Goal: Task Accomplishment & Management: Manage account settings

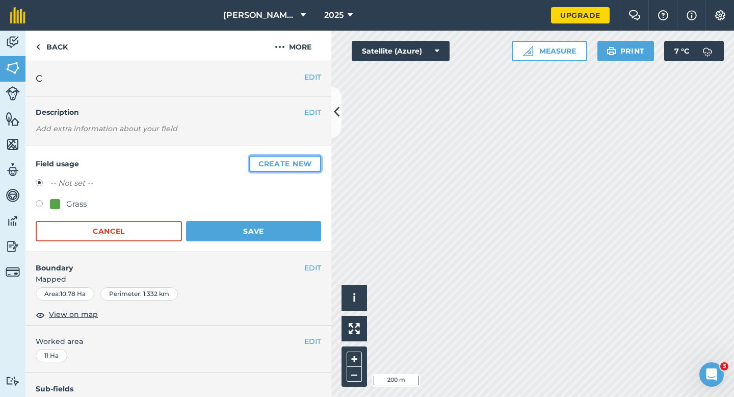
click at [318, 164] on button "Create new" at bounding box center [285, 163] width 72 height 16
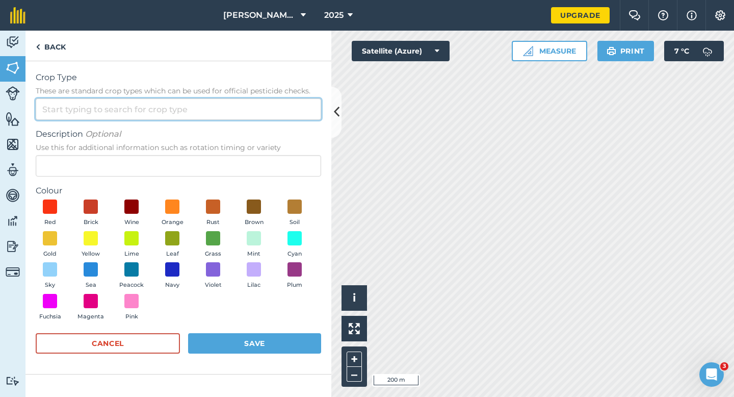
click at [256, 113] on input "Crop Type These are standard crop types which can be used for official pesticid…" at bounding box center [178, 108] width 285 height 21
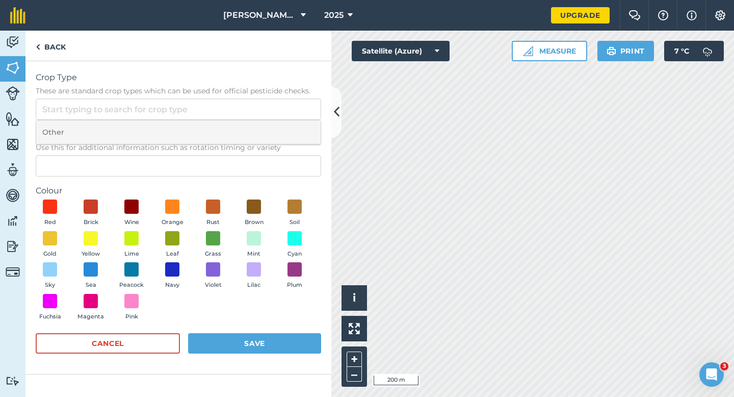
click at [251, 131] on li "Other" at bounding box center [178, 132] width 284 height 24
type input "Other"
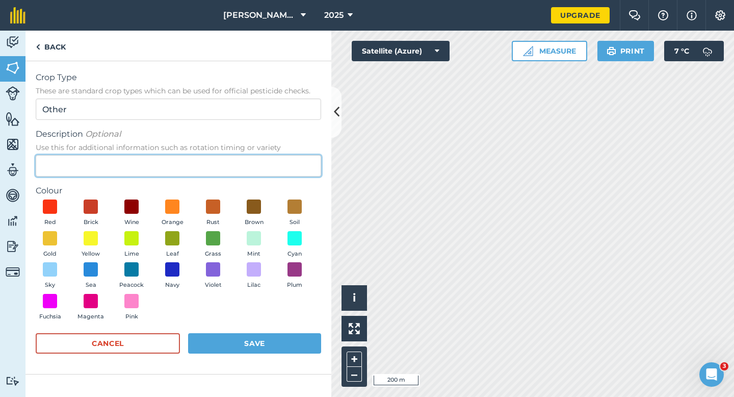
click at [241, 165] on input "Description Optional Use this for additional information such as rotation timin…" at bounding box center [178, 165] width 285 height 21
type input "Watties Peas"
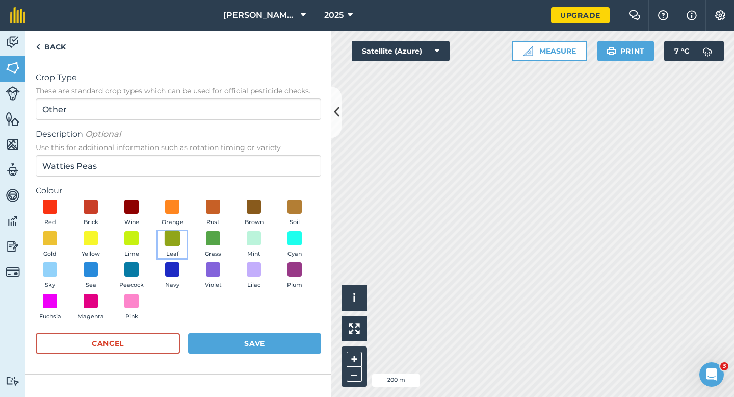
click at [174, 238] on span at bounding box center [173, 238] width 16 height 16
click at [241, 318] on div "Red Brick Wine Orange Rust Brown Soil Gold Yellow Lime Leaf Grass Mint Cyan Sky…" at bounding box center [178, 261] width 285 height 125
click at [241, 337] on button "Save" at bounding box center [254, 343] width 133 height 20
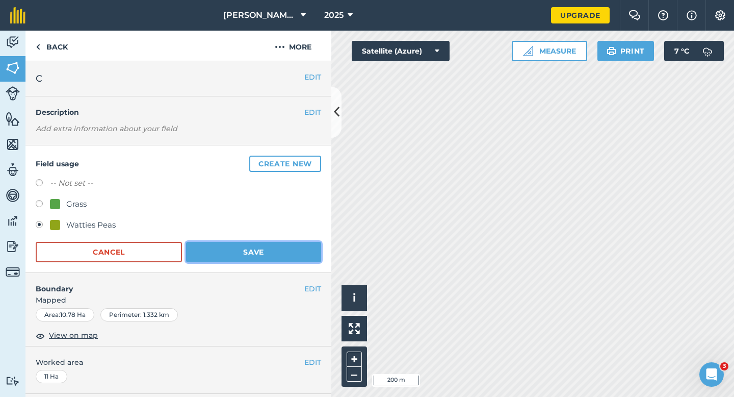
click at [264, 261] on button "Save" at bounding box center [253, 252] width 135 height 20
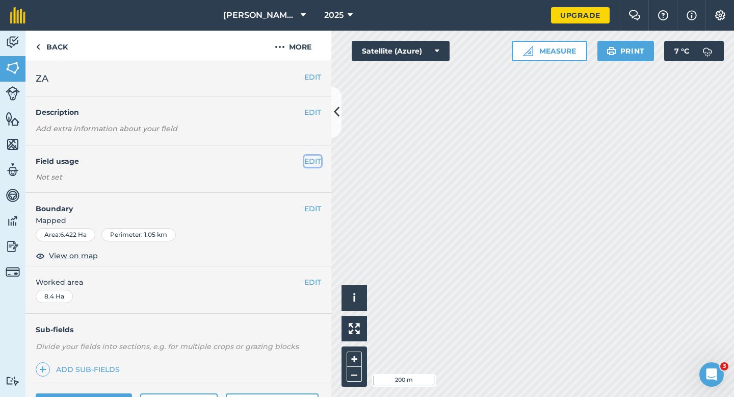
click at [307, 162] on button "EDIT" at bounding box center [312, 160] width 17 height 11
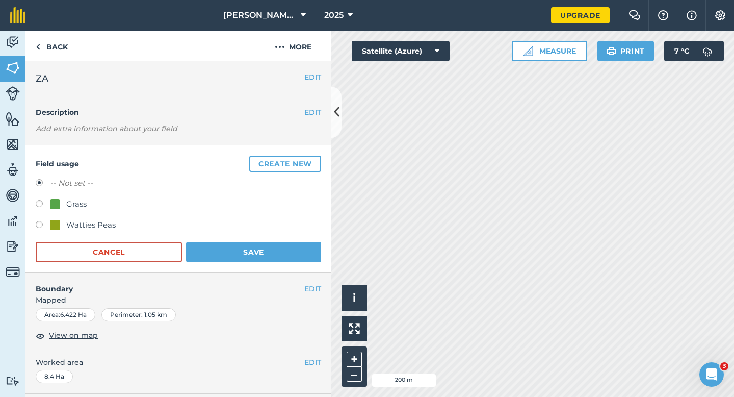
click at [95, 231] on div "Watties Peas" at bounding box center [178, 226] width 285 height 15
click at [101, 226] on div "Watties Peas" at bounding box center [90, 225] width 49 height 12
radio input "true"
radio input "false"
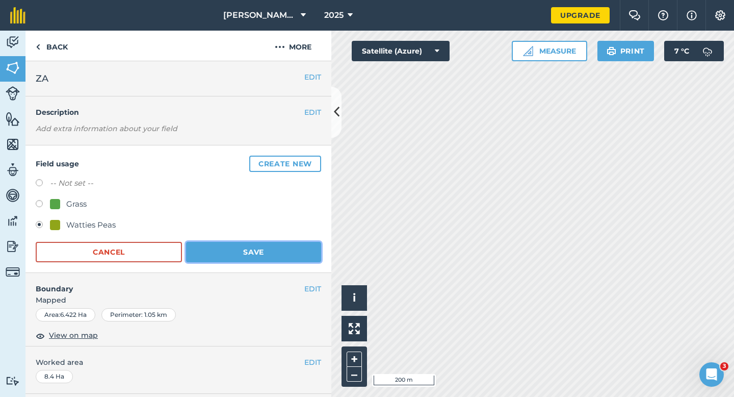
click at [235, 253] on button "Save" at bounding box center [253, 252] width 135 height 20
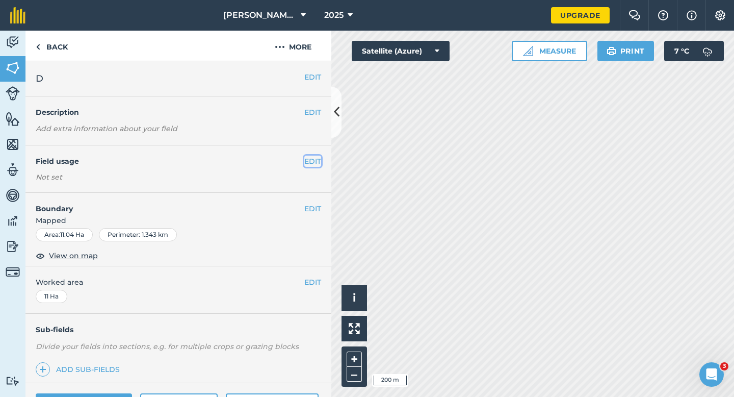
click at [319, 161] on button "EDIT" at bounding box center [312, 160] width 17 height 11
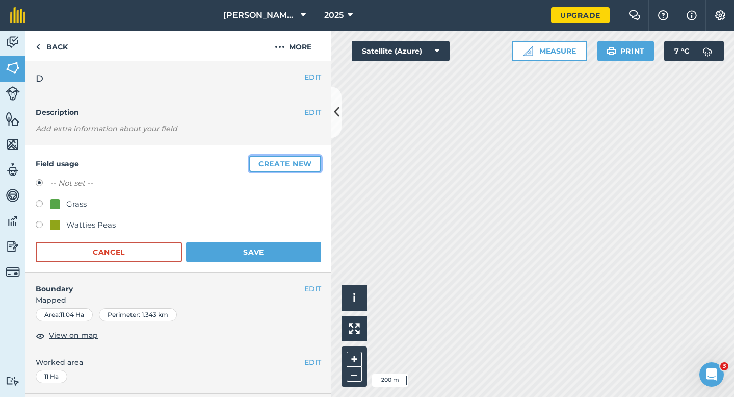
click at [319, 161] on button "Create new" at bounding box center [285, 163] width 72 height 16
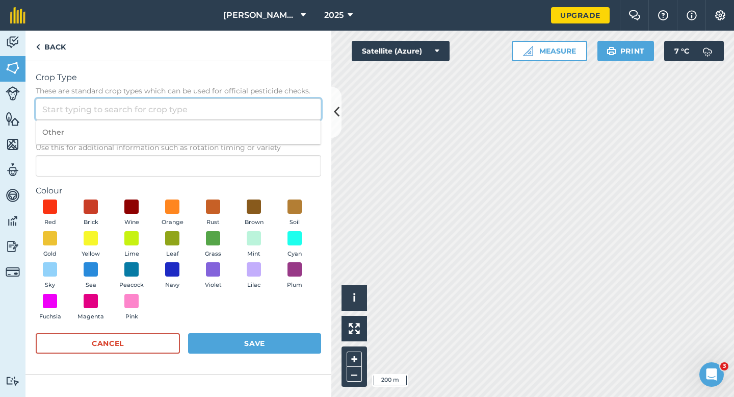
click at [266, 105] on input "Crop Type These are standard crop types which can be used for official pesticid…" at bounding box center [178, 108] width 285 height 21
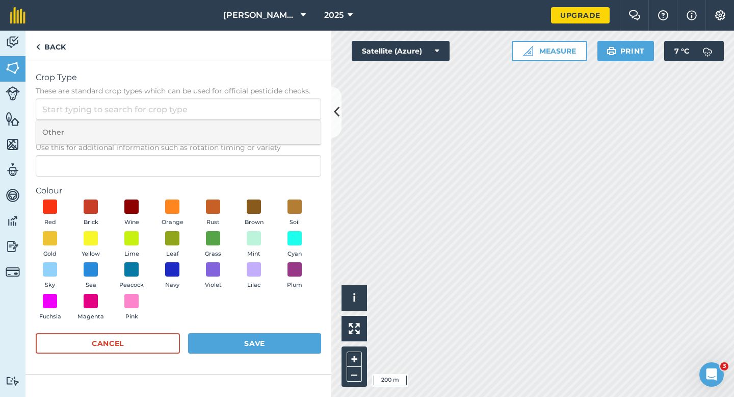
click at [266, 124] on li "Other" at bounding box center [178, 132] width 284 height 24
type input "Other"
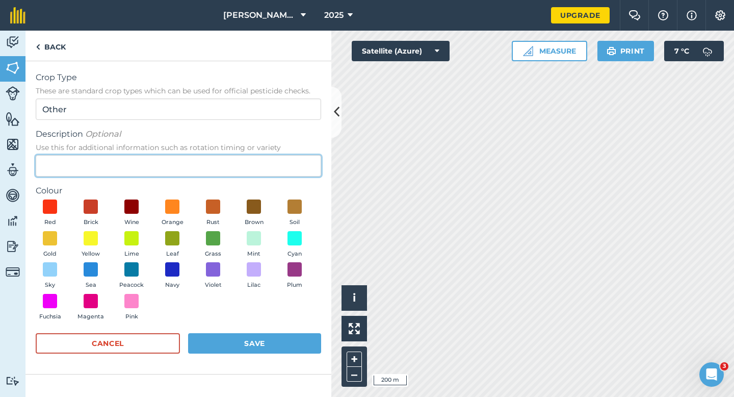
click at [257, 161] on input "Description Optional Use this for additional information such as rotation timin…" at bounding box center [178, 165] width 285 height 21
type input "Watties Beans"
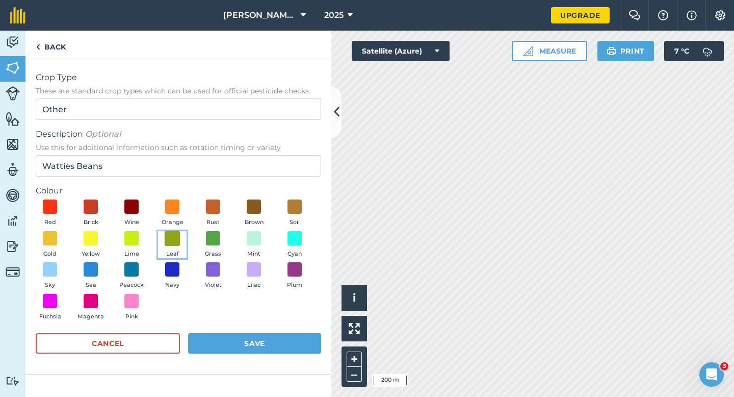
click at [173, 237] on span at bounding box center [173, 238] width 16 height 16
click at [250, 364] on div "Crop Type These are standard crop types which can be used for official pesticid…" at bounding box center [178, 217] width 306 height 313
click at [250, 355] on div "Cancel Save" at bounding box center [178, 348] width 285 height 31
click at [250, 353] on div "Cancel Save" at bounding box center [178, 348] width 285 height 31
click at [250, 352] on button "Save" at bounding box center [254, 343] width 133 height 20
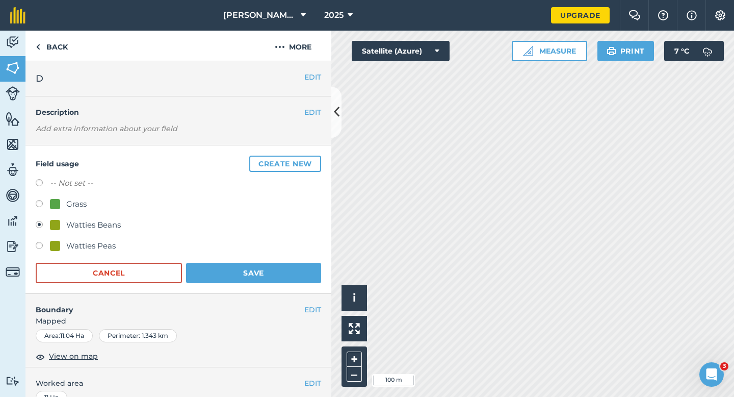
click at [246, 285] on div "Field usage Create new -- Not set -- Grass Watties Beans Watties Peas Cancel Sa…" at bounding box center [178, 219] width 306 height 148
click at [299, 273] on button "Save" at bounding box center [253, 272] width 135 height 20
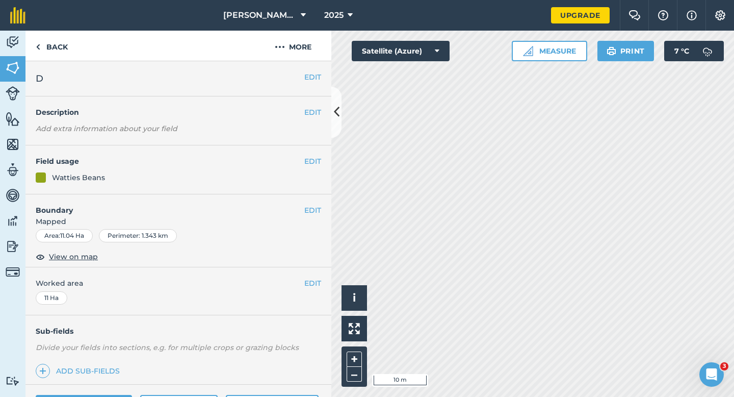
click at [315, 201] on div "EDIT Boundary Mapped Area : 11.04 Ha Perimeter : 1.343 km View on map" at bounding box center [178, 230] width 306 height 73
click at [312, 205] on button "EDIT" at bounding box center [312, 209] width 17 height 11
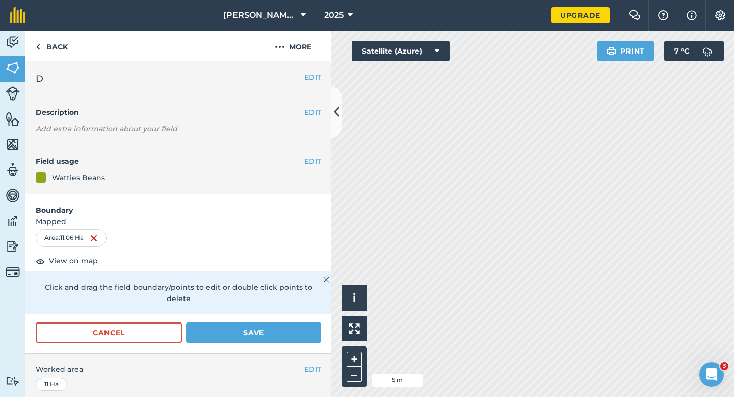
click at [297, 334] on div "Cancel Save" at bounding box center [178, 337] width 306 height 31
click at [297, 331] on button "Save" at bounding box center [253, 332] width 135 height 20
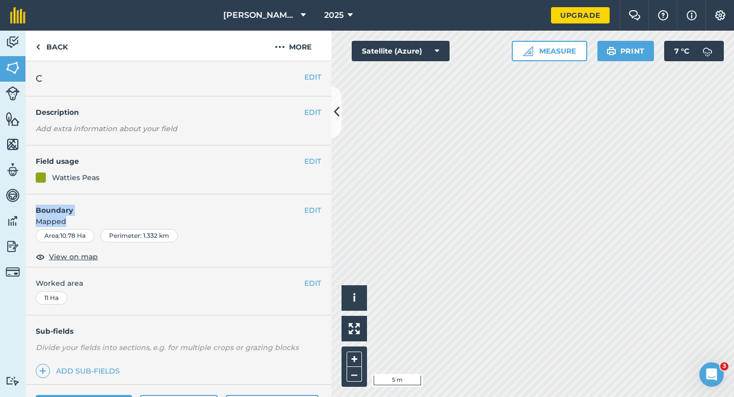
click at [313, 215] on div "EDIT Boundary Mapped Area : 10.78 Ha Perimeter : 1.332 km View on map" at bounding box center [178, 230] width 306 height 73
click at [320, 216] on span "Mapped" at bounding box center [178, 221] width 306 height 11
click at [310, 212] on button "EDIT" at bounding box center [312, 209] width 17 height 11
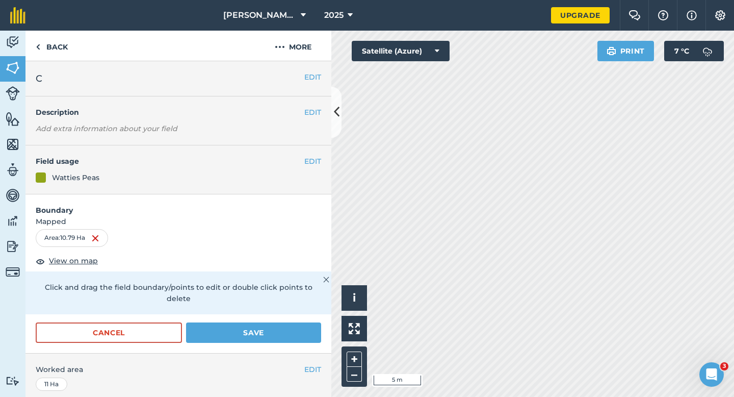
click at [243, 331] on div "Cancel Save" at bounding box center [178, 337] width 306 height 31
click at [247, 322] on button "Save" at bounding box center [253, 332] width 135 height 20
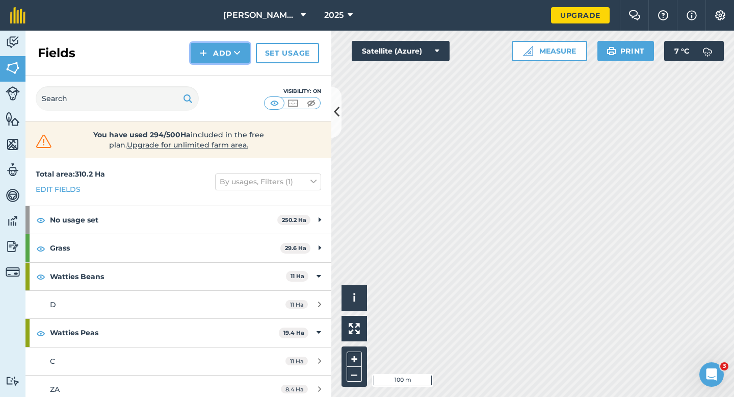
click at [202, 56] on img at bounding box center [203, 53] width 7 height 12
click at [202, 67] on link "Draw" at bounding box center [220, 76] width 56 height 22
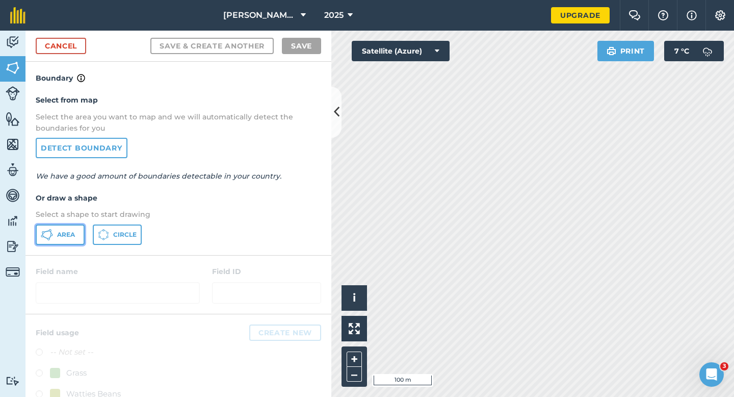
click at [69, 239] on button "Area" at bounding box center [60, 234] width 49 height 20
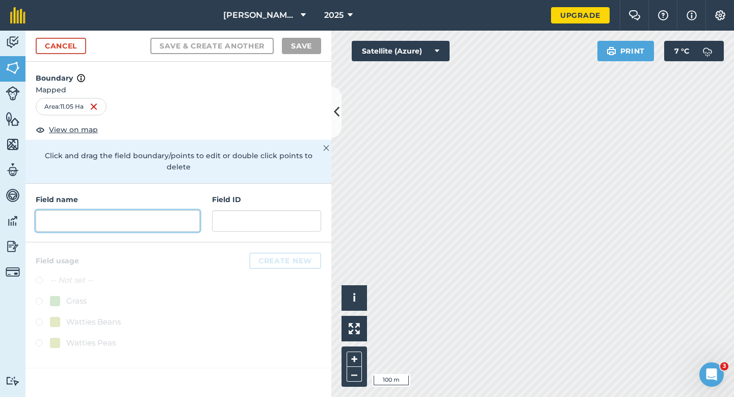
click at [71, 214] on input "text" at bounding box center [118, 220] width 164 height 21
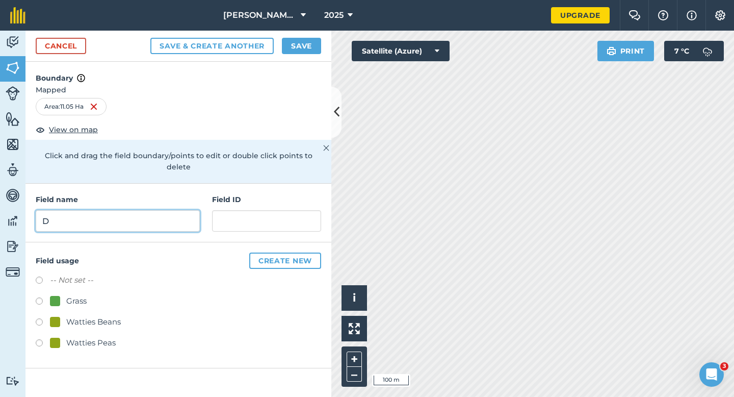
type input "D"
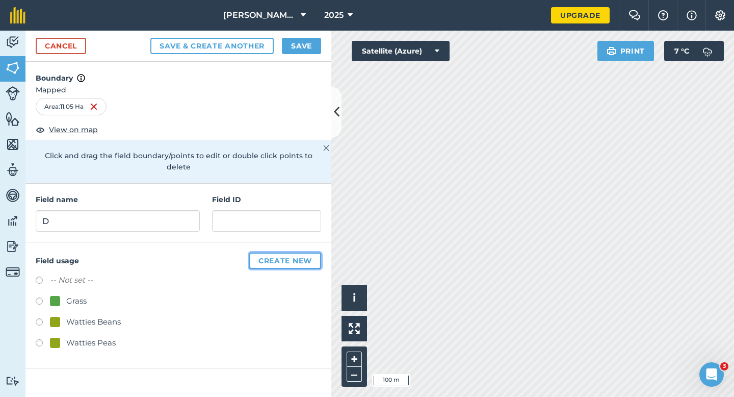
click at [306, 252] on button "Create new" at bounding box center [285, 260] width 72 height 16
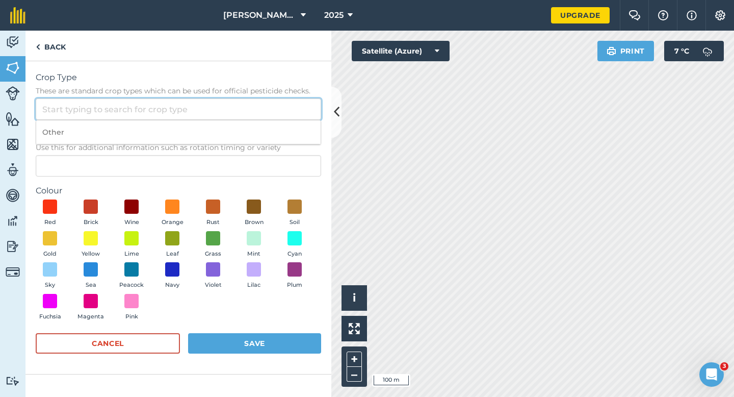
click at [207, 102] on input "Crop Type These are standard crop types which can be used for official pesticid…" at bounding box center [178, 108] width 285 height 21
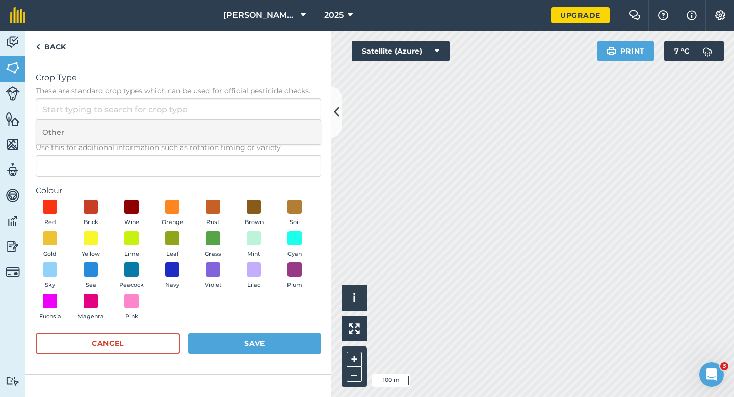
click at [207, 124] on li "Other" at bounding box center [178, 132] width 284 height 24
type input "Other"
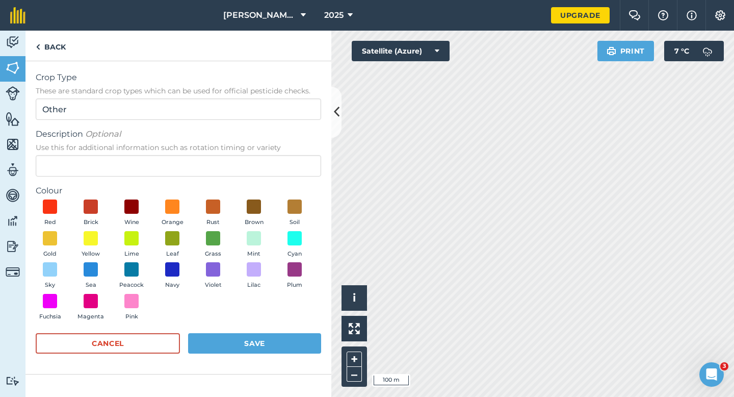
click at [207, 150] on span "Use this for additional information such as rotation timing or variety" at bounding box center [178, 147] width 285 height 10
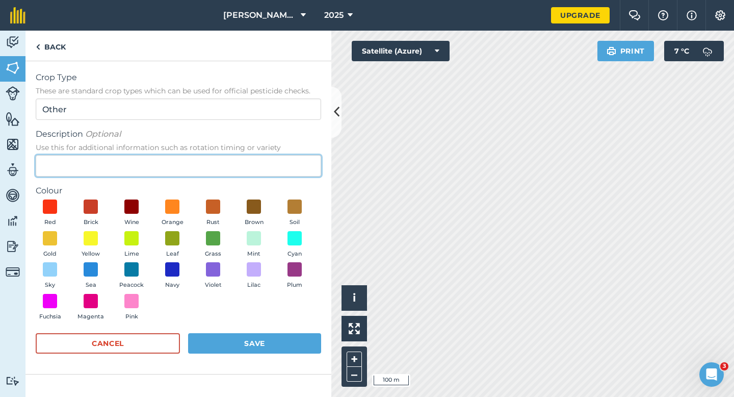
click at [207, 155] on input "Description Optional Use this for additional information such as rotation timin…" at bounding box center [178, 165] width 285 height 21
click at [207, 168] on input "Description Optional Use this for additional information such as rotation timin…" at bounding box center [178, 165] width 285 height 21
type input "Watties Broad Beans"
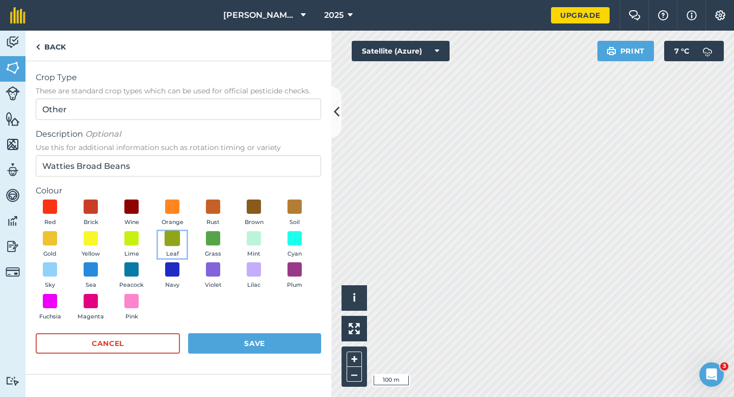
click at [168, 241] on span at bounding box center [173, 238] width 16 height 16
click at [234, 345] on button "Save" at bounding box center [254, 343] width 133 height 20
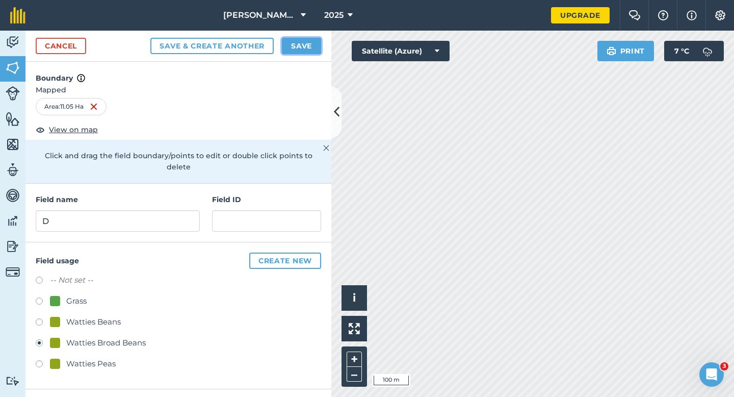
click at [310, 46] on button "Save" at bounding box center [301, 46] width 39 height 16
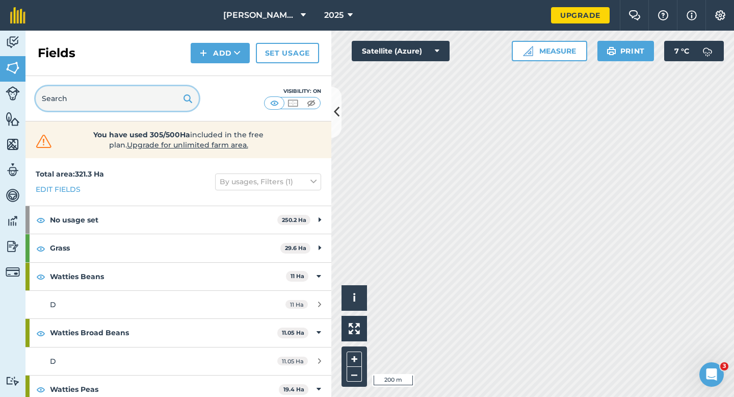
click at [135, 107] on input "text" at bounding box center [117, 98] width 163 height 24
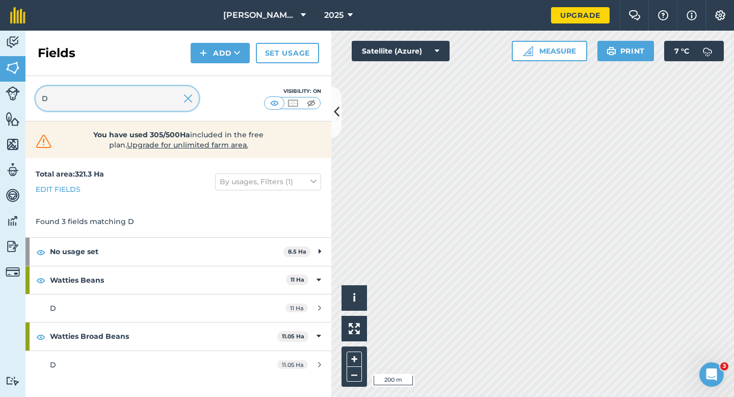
type input "D"
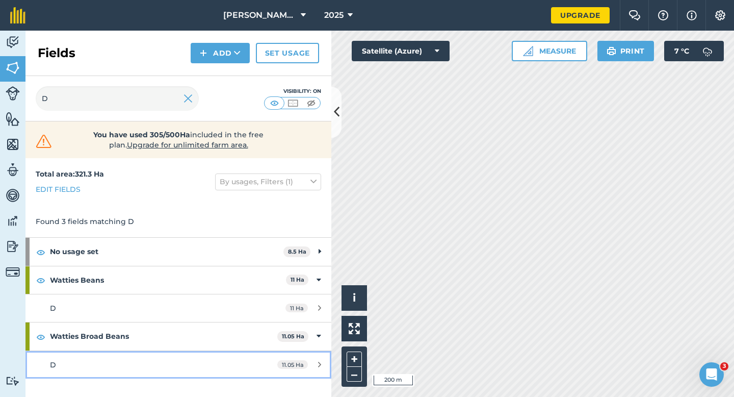
click at [248, 360] on link "D 11.05 Ha" at bounding box center [178, 365] width 306 height 28
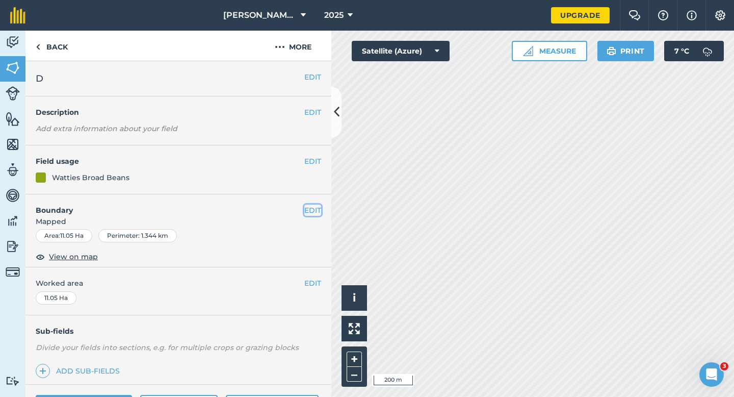
click at [314, 212] on button "EDIT" at bounding box center [312, 209] width 17 height 11
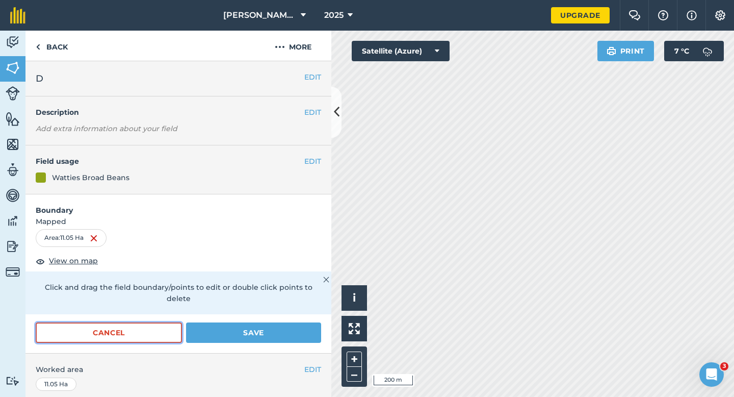
click at [141, 328] on button "Cancel" at bounding box center [109, 332] width 146 height 20
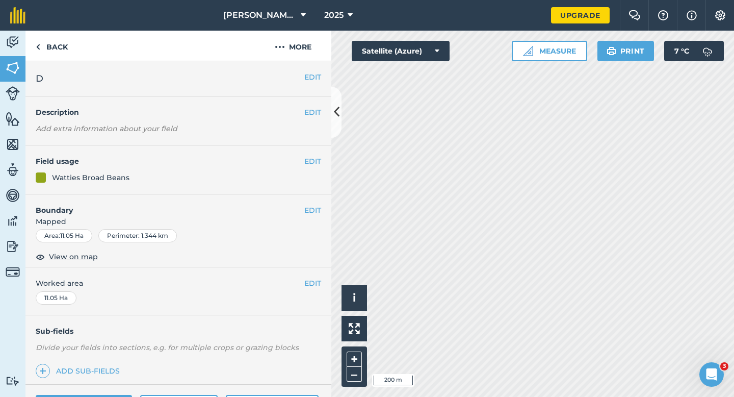
click at [303, 277] on span "Worked area" at bounding box center [178, 282] width 285 height 11
click at [306, 280] on button "EDIT" at bounding box center [312, 282] width 17 height 11
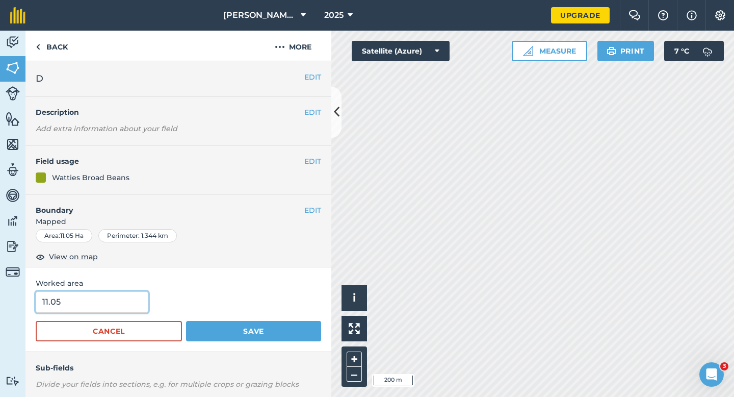
click at [135, 302] on input "11.05" at bounding box center [92, 301] width 113 height 21
type input "11"
click at [186, 321] on button "Save" at bounding box center [253, 331] width 135 height 20
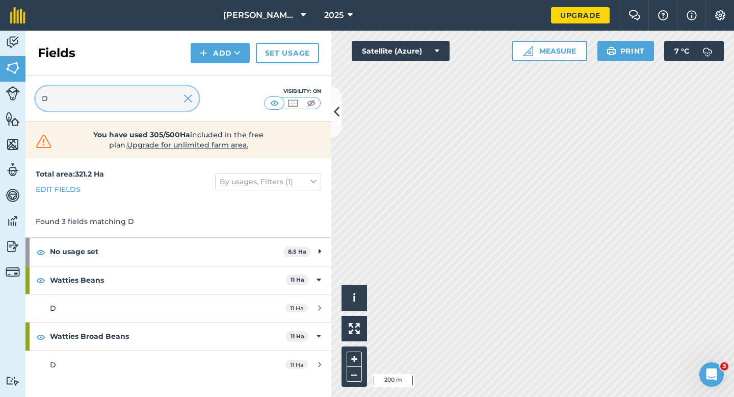
click at [194, 99] on input "D" at bounding box center [117, 98] width 163 height 24
click at [189, 98] on img at bounding box center [187, 98] width 9 height 12
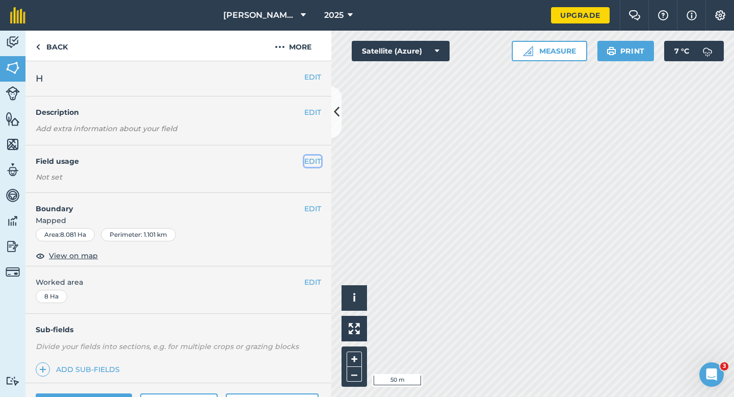
click at [304, 161] on button "EDIT" at bounding box center [312, 160] width 17 height 11
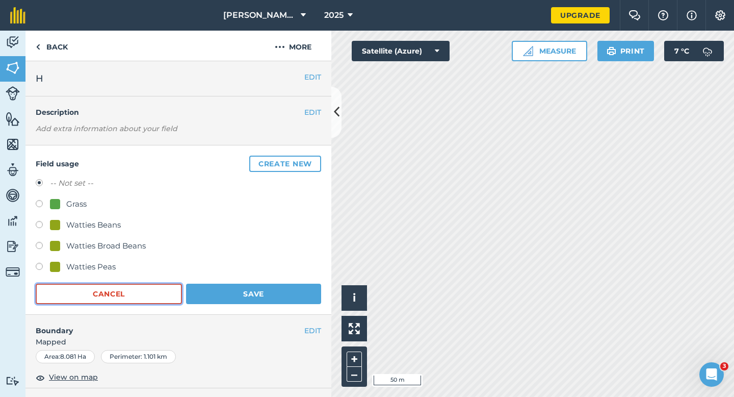
click at [134, 294] on button "Cancel" at bounding box center [109, 293] width 146 height 20
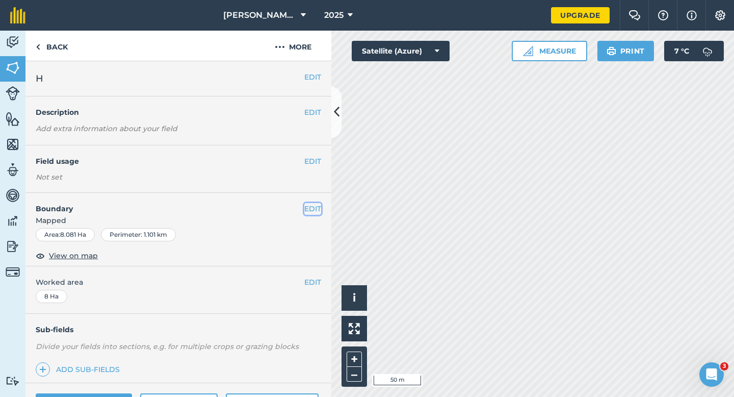
click at [311, 207] on button "EDIT" at bounding box center [312, 208] width 17 height 11
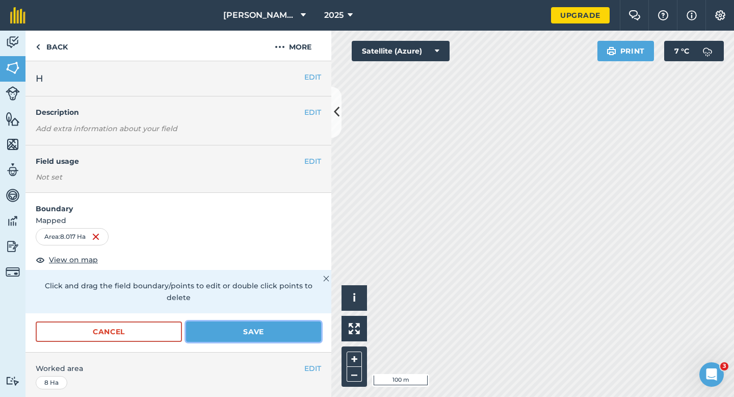
click at [205, 321] on button "Save" at bounding box center [253, 331] width 135 height 20
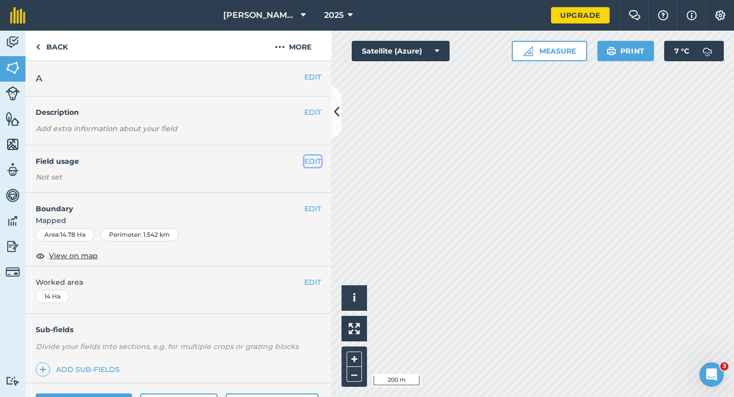
click at [316, 165] on button "EDIT" at bounding box center [312, 160] width 17 height 11
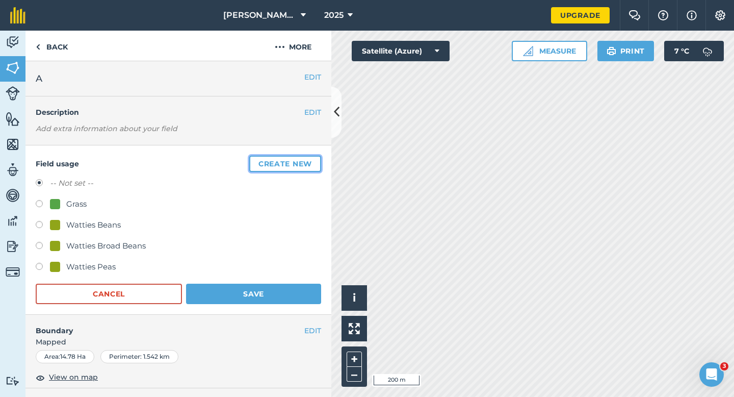
click at [312, 162] on button "Create new" at bounding box center [285, 163] width 72 height 16
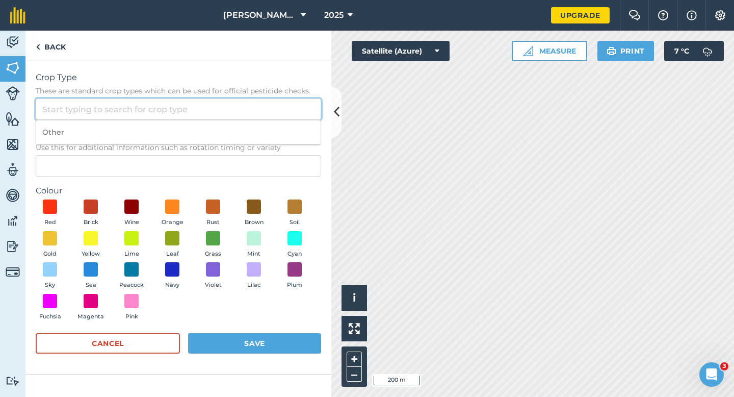
click at [286, 107] on input "Crop Type These are standard crop types which can be used for official pesticid…" at bounding box center [178, 108] width 285 height 21
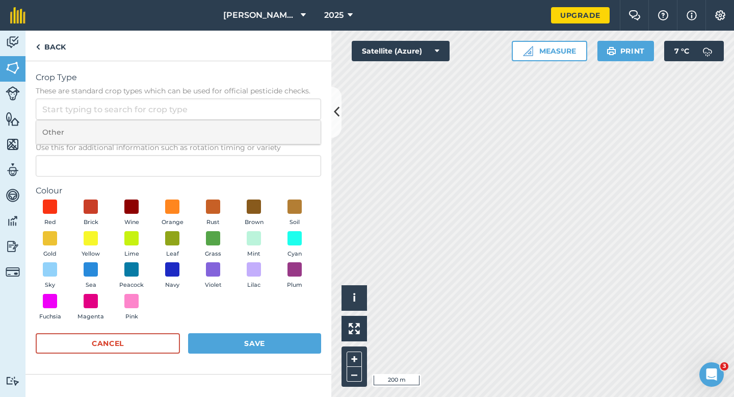
click at [286, 128] on li "Other" at bounding box center [178, 132] width 284 height 24
type input "Other"
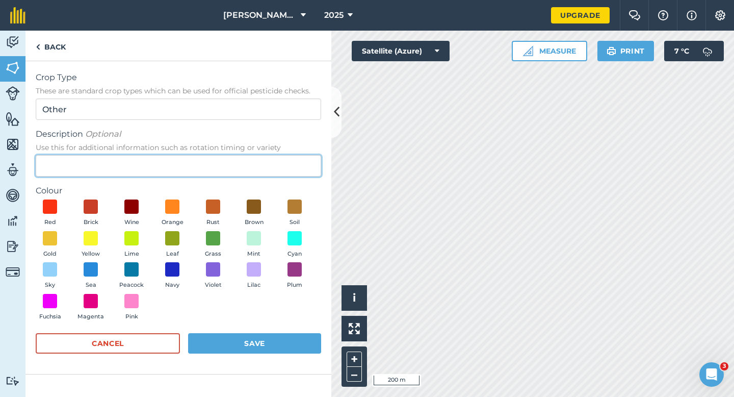
click at [285, 162] on input "Description Optional Use this for additional information such as rotation timin…" at bounding box center [178, 165] width 285 height 21
type input "Wheat"
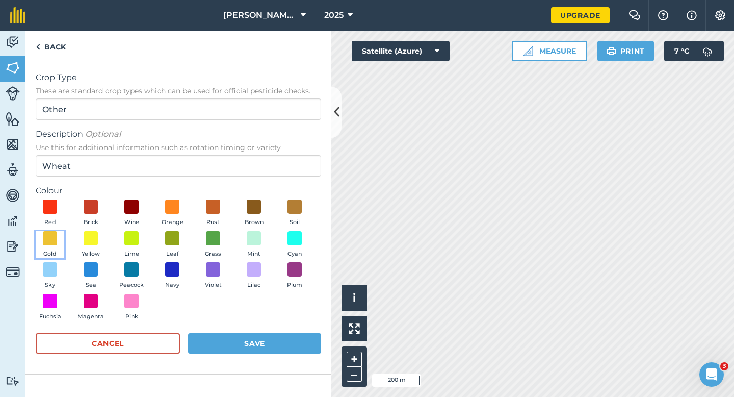
click at [61, 247] on button "Gold" at bounding box center [50, 245] width 29 height 28
click at [261, 349] on button "Save" at bounding box center [254, 343] width 133 height 20
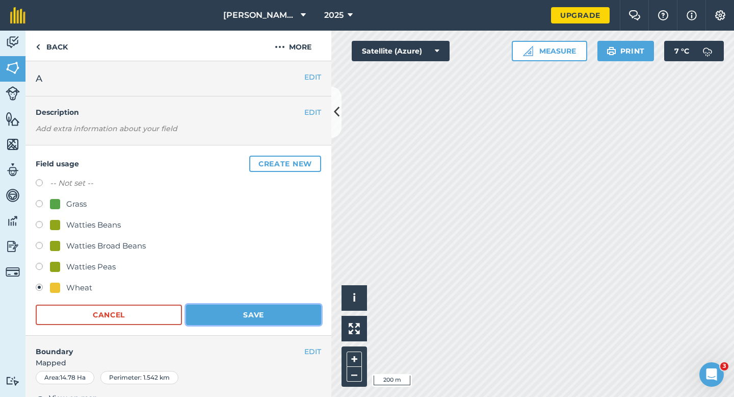
click at [252, 320] on button "Save" at bounding box center [253, 314] width 135 height 20
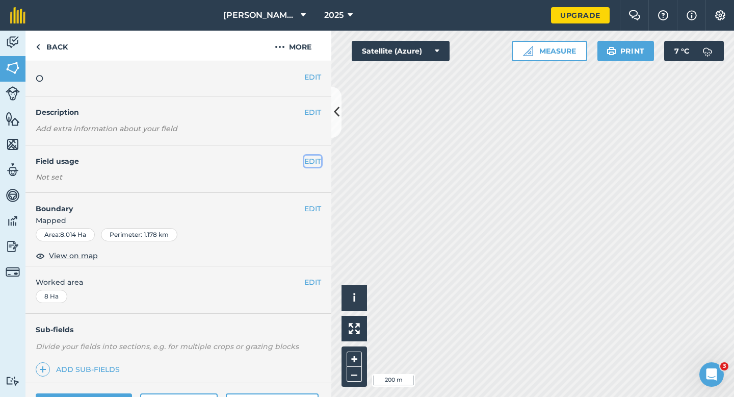
click at [312, 160] on button "EDIT" at bounding box center [312, 160] width 17 height 11
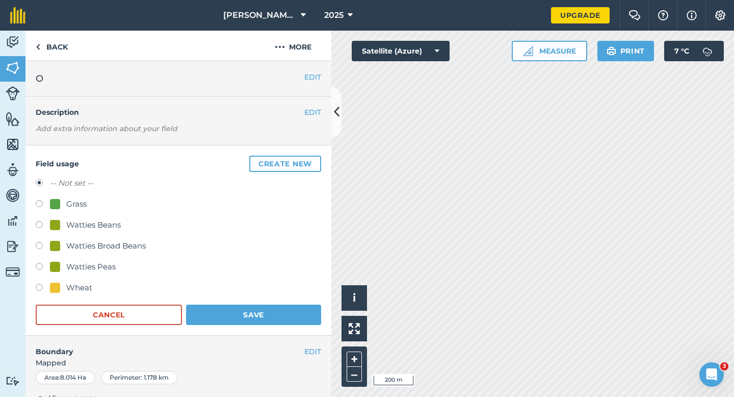
click at [59, 283] on div at bounding box center [55, 287] width 10 height 10
radio input "true"
radio input "false"
click at [269, 301] on form "-- Not set -- Grass Watties Beans Watties Broad Beans Watties Peas Wheat Cancel…" at bounding box center [178, 251] width 285 height 148
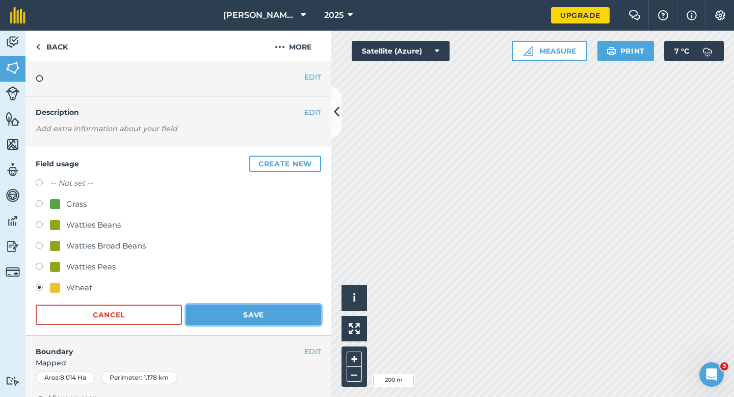
click at [268, 310] on button "Save" at bounding box center [253, 314] width 135 height 20
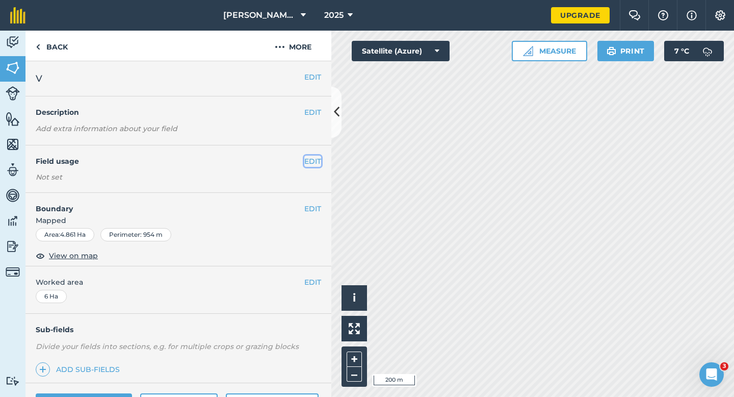
click at [309, 165] on button "EDIT" at bounding box center [312, 160] width 17 height 11
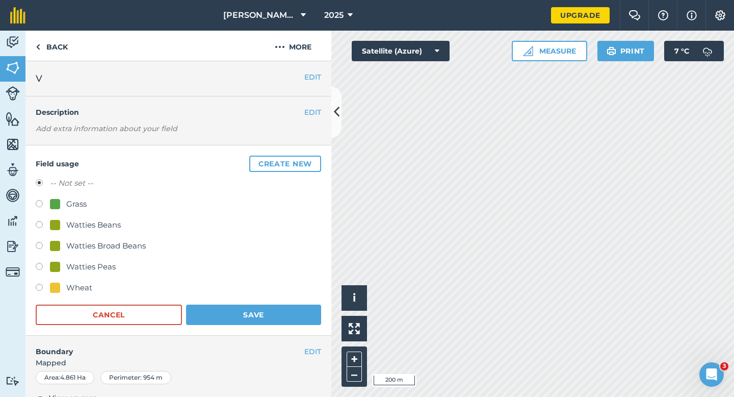
click at [85, 221] on div "Watties Beans" at bounding box center [93, 225] width 55 height 12
radio input "true"
radio input "false"
click at [225, 311] on button "Save" at bounding box center [253, 314] width 135 height 20
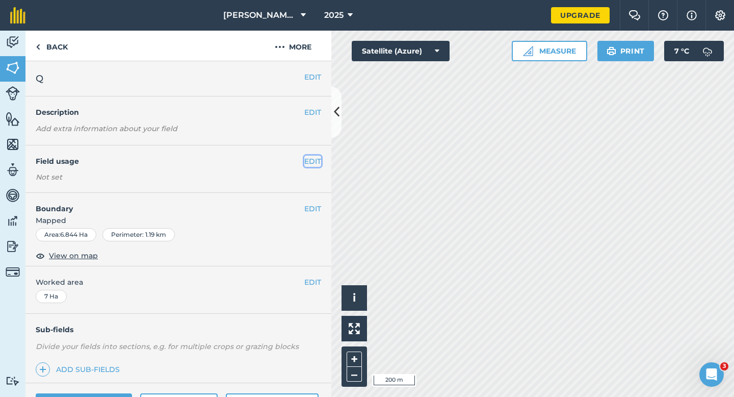
click at [306, 165] on button "EDIT" at bounding box center [312, 160] width 17 height 11
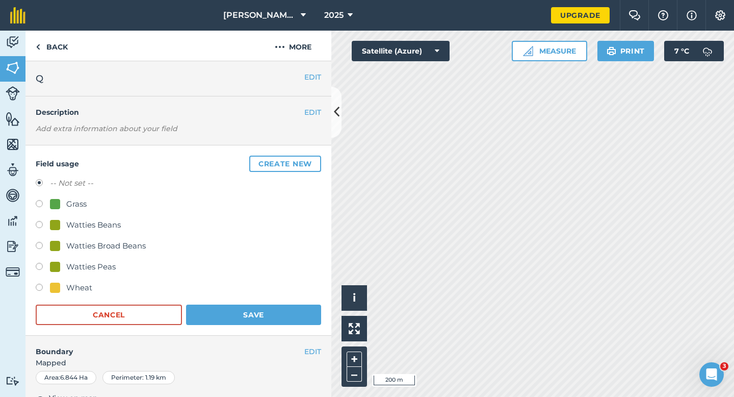
click at [76, 262] on div "Watties Peas" at bounding box center [90, 266] width 49 height 12
radio input "true"
radio input "false"
click at [257, 309] on button "Save" at bounding box center [253, 314] width 135 height 20
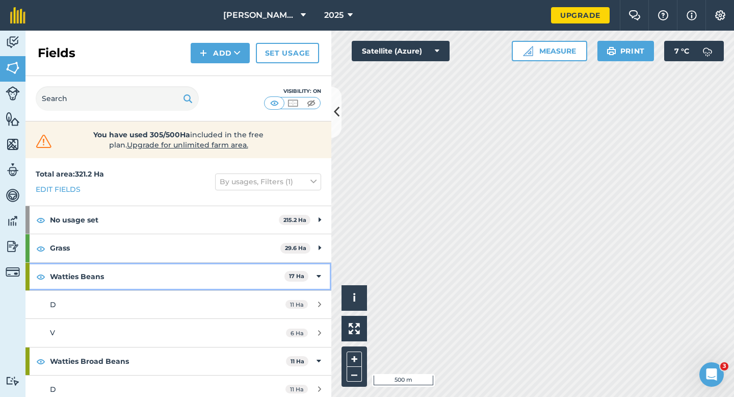
click at [264, 264] on strong "Watties Beans" at bounding box center [167, 276] width 234 height 28
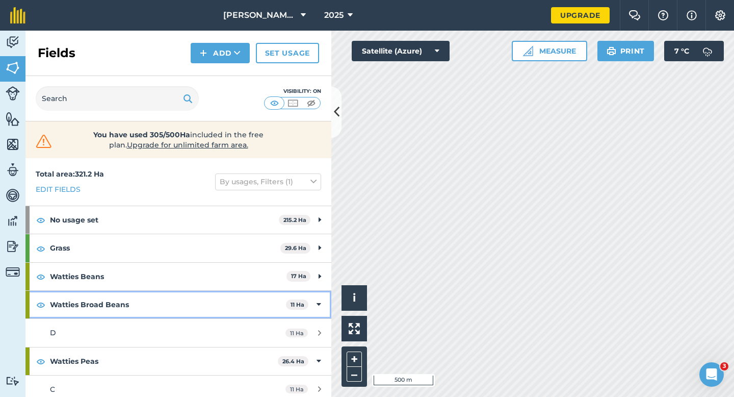
click at [278, 308] on strong "Watties Broad Beans" at bounding box center [168, 305] width 236 height 28
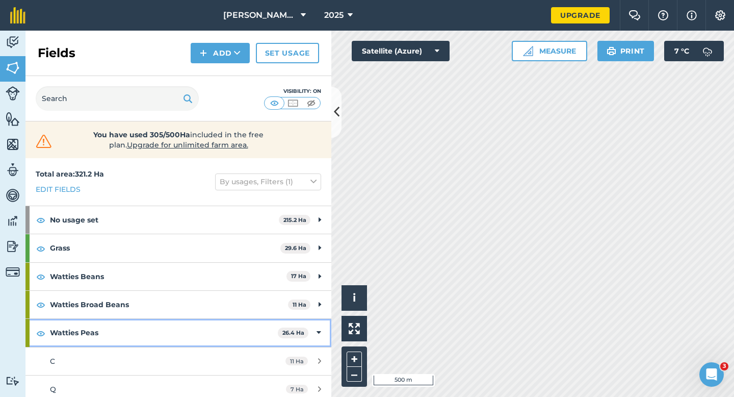
click at [311, 331] on div "Watties Peas 26.4 Ha" at bounding box center [178, 333] width 306 height 28
